Goal: Transaction & Acquisition: Purchase product/service

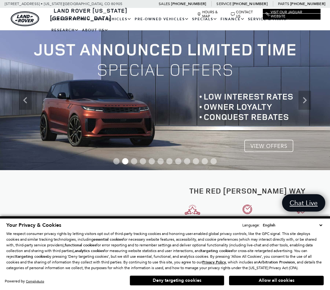
click at [207, 284] on button "Deny targeting cookies" at bounding box center [177, 280] width 95 height 10
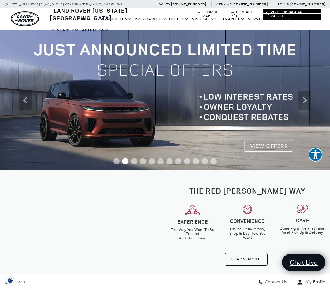
click at [0, 0] on link "View Certified Pre-Owned" at bounding box center [0, 0] width 0 height 0
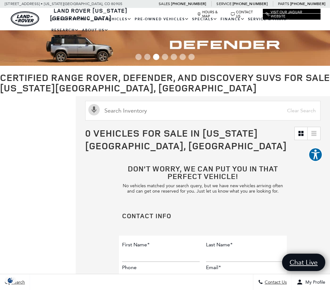
click at [0, 0] on link "View All Pre-Owned Vehicles" at bounding box center [0, 0] width 0 height 0
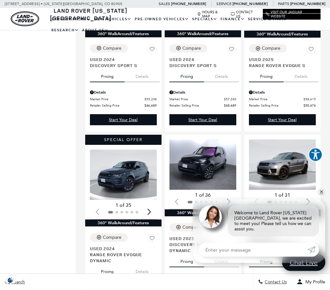
scroll to position [568, 0]
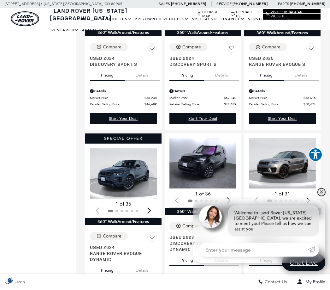
click at [323, 196] on link "✕" at bounding box center [322, 192] width 8 height 8
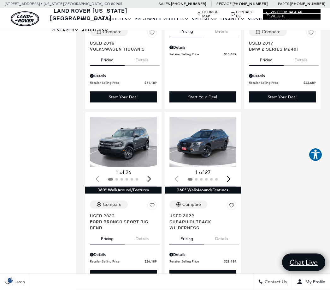
scroll to position [1187, 0]
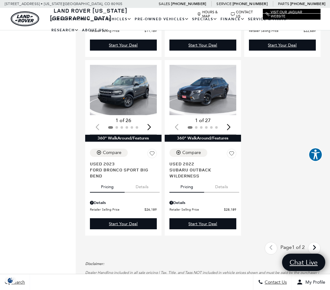
click at [314, 252] on icon "next page" at bounding box center [315, 247] width 4 height 10
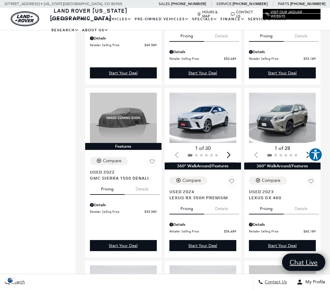
scroll to position [597, 0]
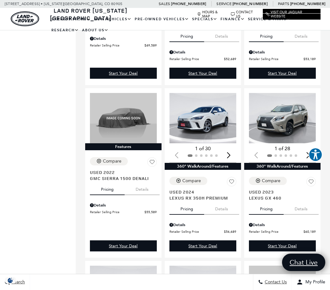
click at [216, 135] on img "1 / 2" at bounding box center [203, 118] width 67 height 50
click at [218, 117] on img "1 / 2" at bounding box center [203, 118] width 67 height 50
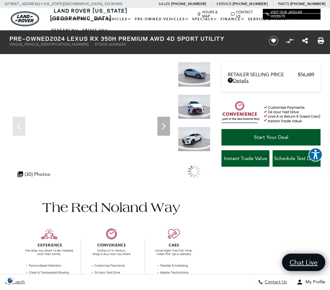
click at [204, 107] on img at bounding box center [194, 106] width 33 height 25
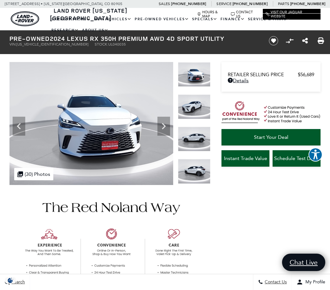
click at [200, 159] on img at bounding box center [194, 171] width 33 height 25
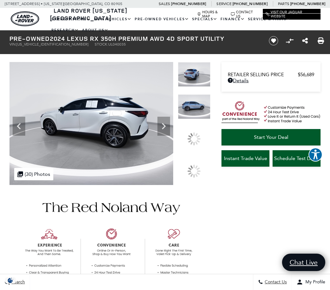
click at [196, 119] on img at bounding box center [194, 106] width 33 height 25
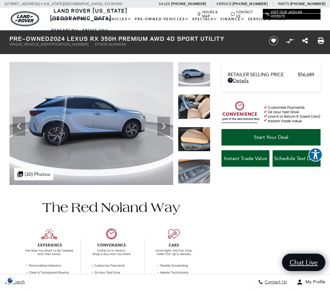
click at [196, 127] on img at bounding box center [194, 139] width 33 height 25
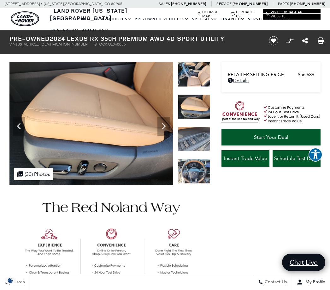
click at [200, 109] on img at bounding box center [194, 106] width 33 height 25
click at [200, 94] on div at bounding box center [194, 78] width 33 height 32
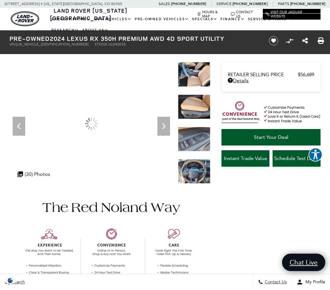
click at [198, 97] on img at bounding box center [194, 106] width 33 height 25
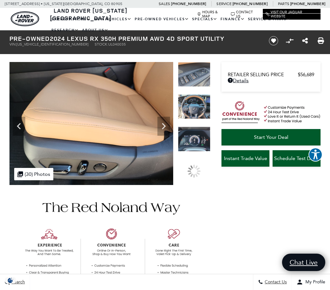
click at [201, 94] on div at bounding box center [194, 78] width 33 height 32
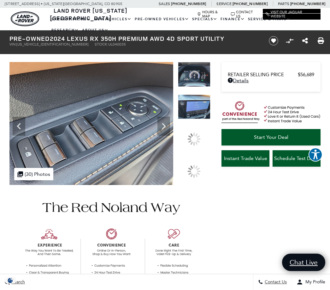
click at [198, 119] on img at bounding box center [194, 106] width 33 height 25
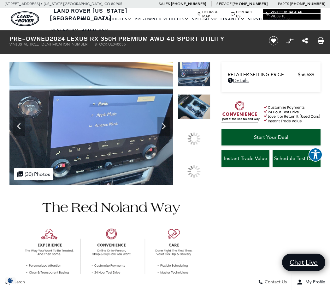
click at [202, 119] on img at bounding box center [194, 106] width 33 height 25
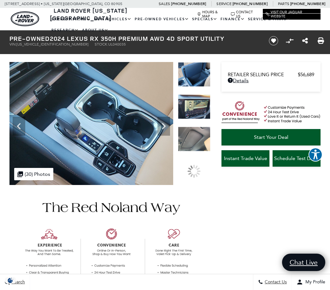
click at [200, 114] on img at bounding box center [194, 106] width 33 height 25
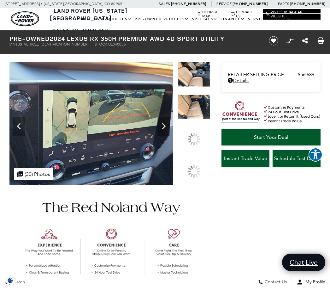
click at [200, 119] on img at bounding box center [194, 106] width 33 height 25
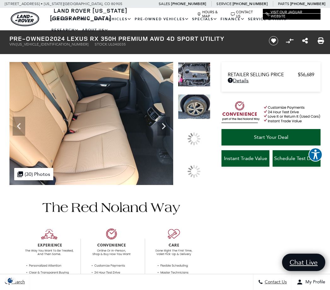
click at [201, 119] on img at bounding box center [194, 106] width 33 height 25
